Goal: Task Accomplishment & Management: Use online tool/utility

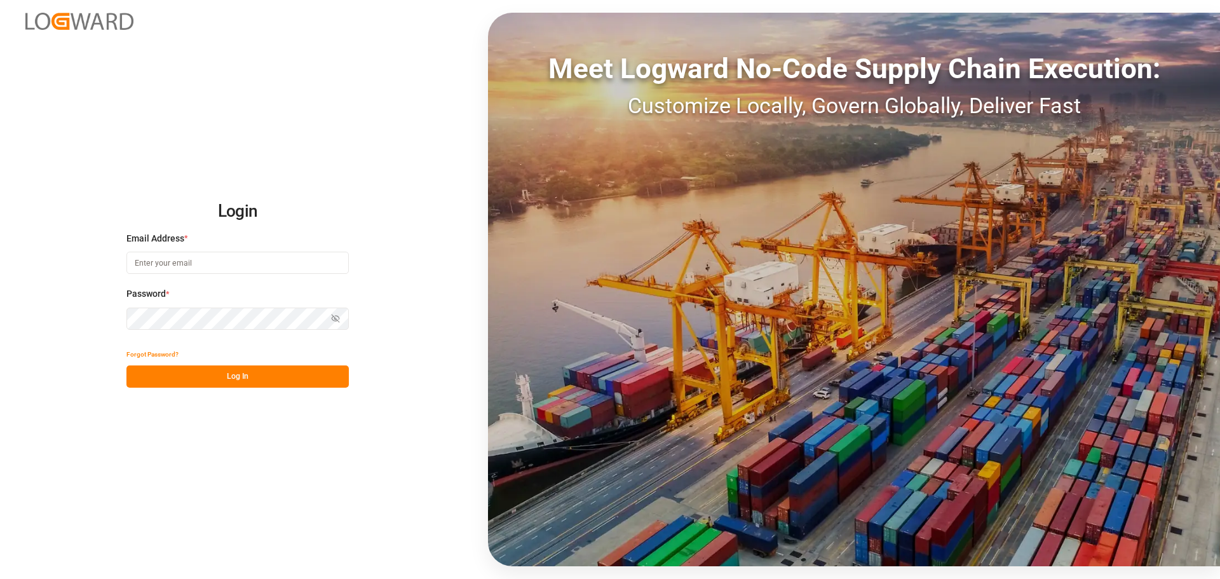
click at [281, 265] on input at bounding box center [237, 263] width 222 height 22
type input "[PERSON_NAME][EMAIL_ADDRESS][DOMAIN_NAME]"
click at [193, 376] on button "Log In" at bounding box center [237, 376] width 222 height 22
